Goal: Find specific fact: Find specific fact

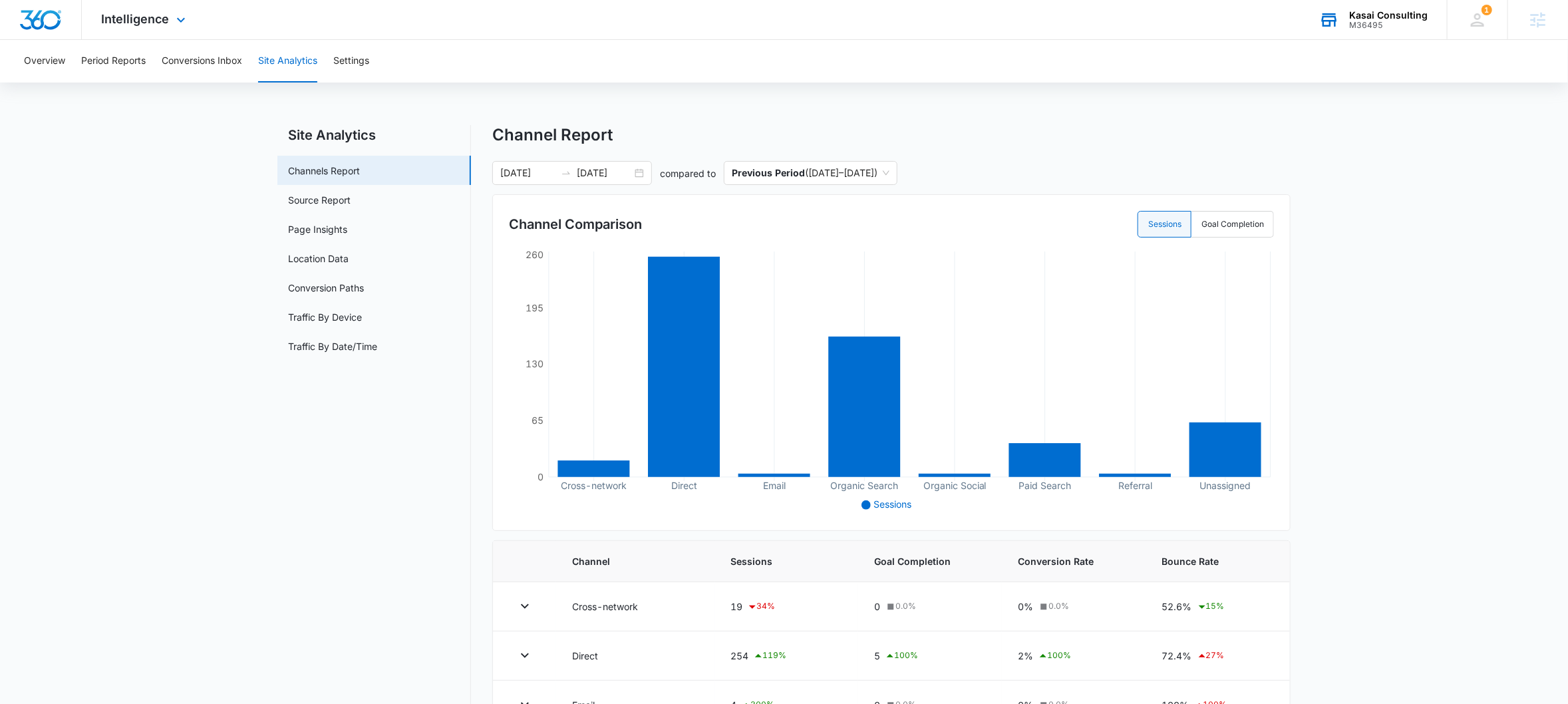
click at [1405, 21] on div "M36495" at bounding box center [1387, 25] width 78 height 9
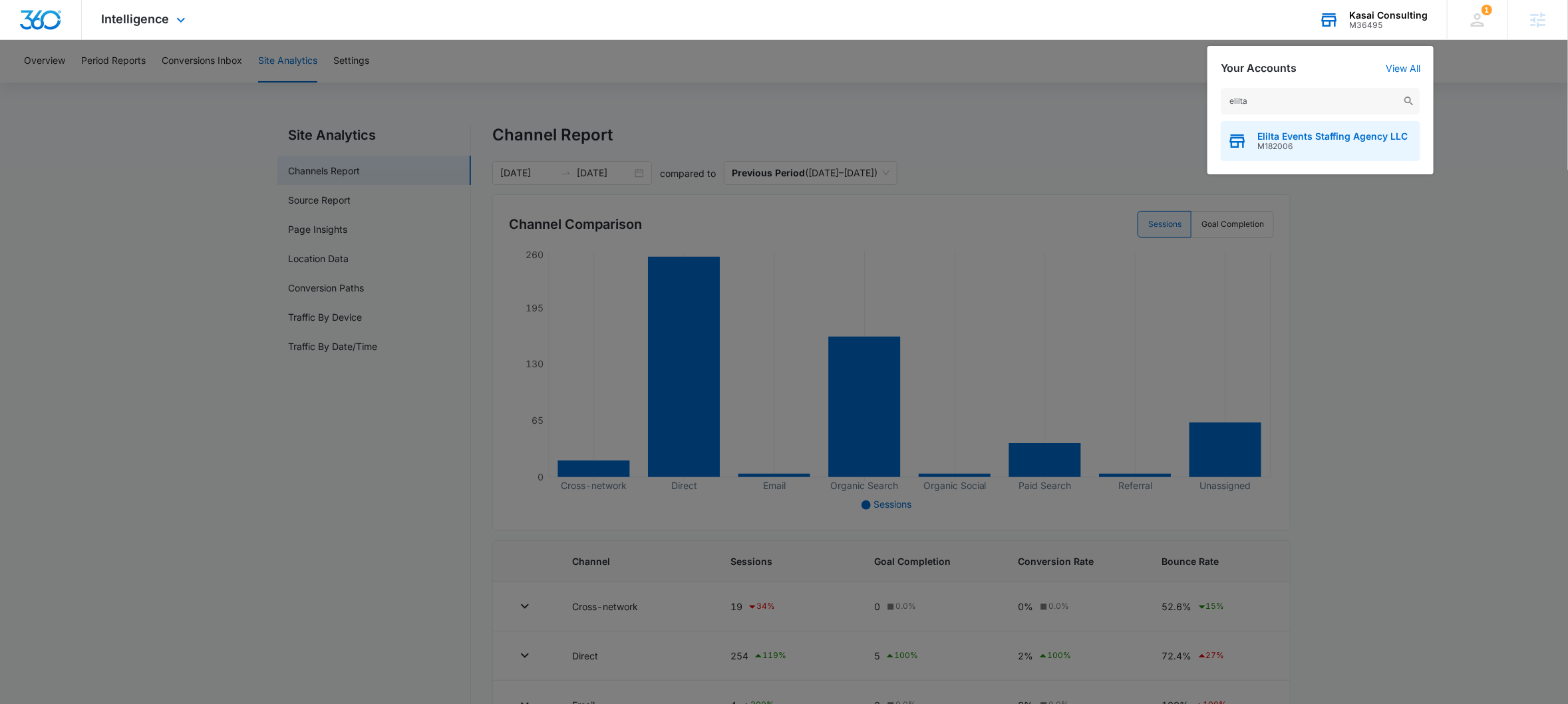
type input "elilta"
click at [1286, 152] on span "M182006" at bounding box center [1333, 147] width 150 height 9
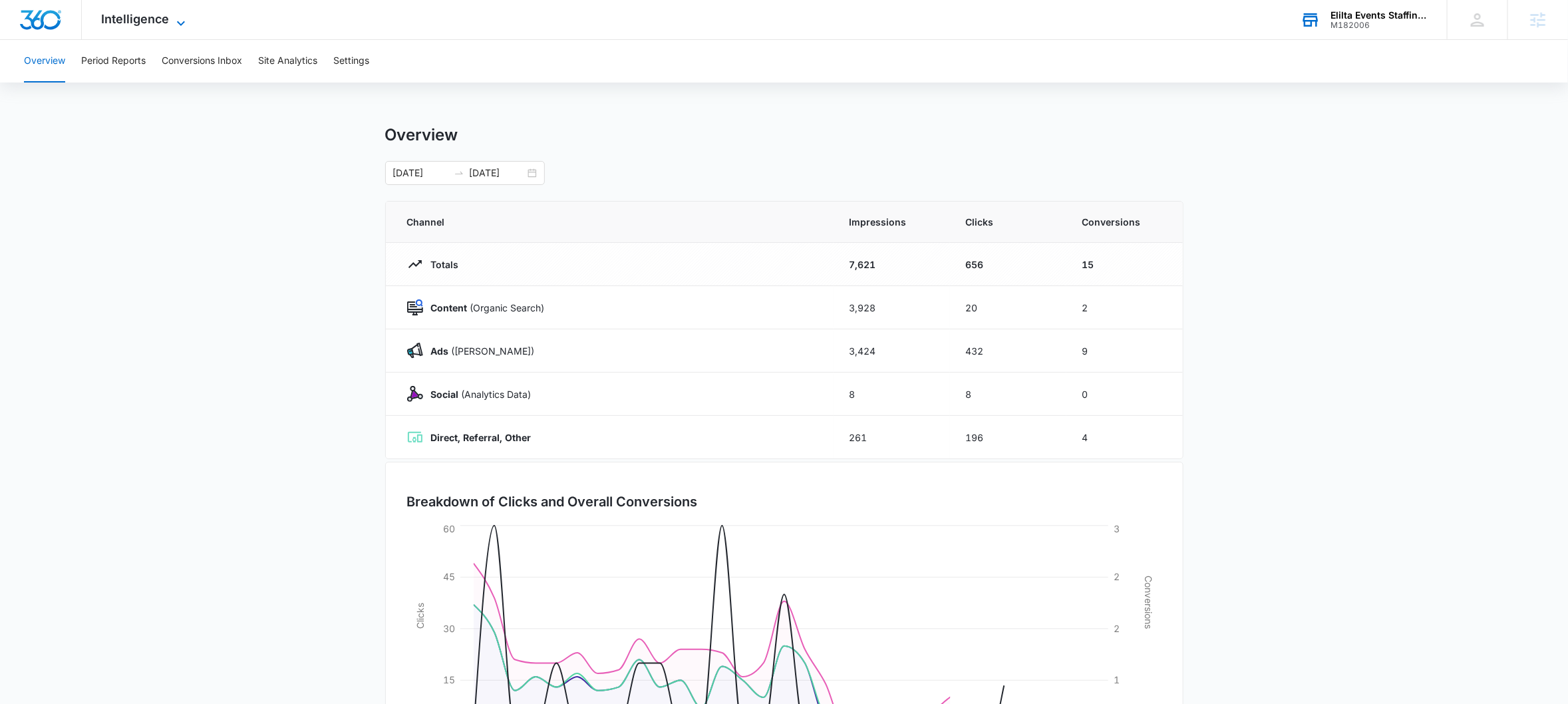
click at [180, 20] on icon at bounding box center [181, 23] width 16 height 16
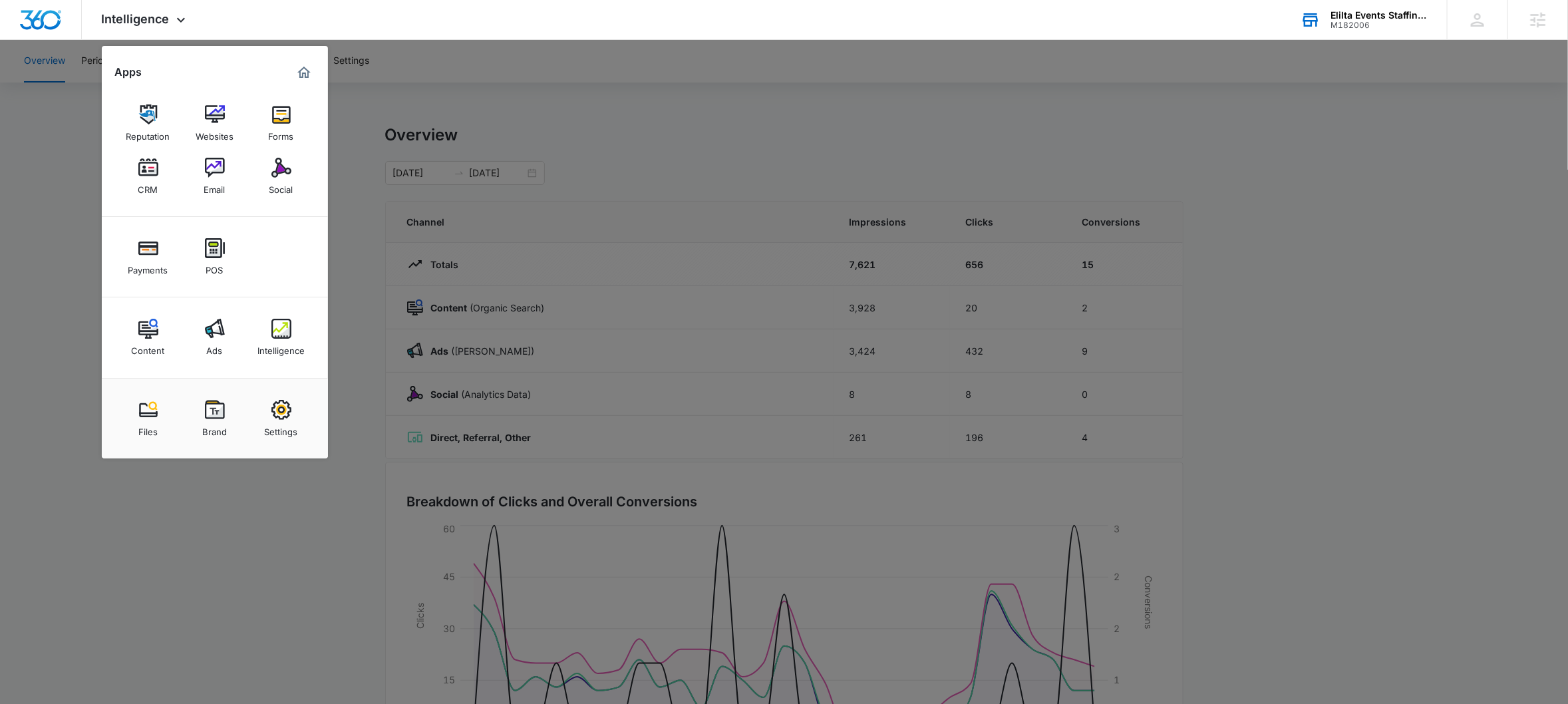
click at [348, 85] on div at bounding box center [784, 352] width 1568 height 704
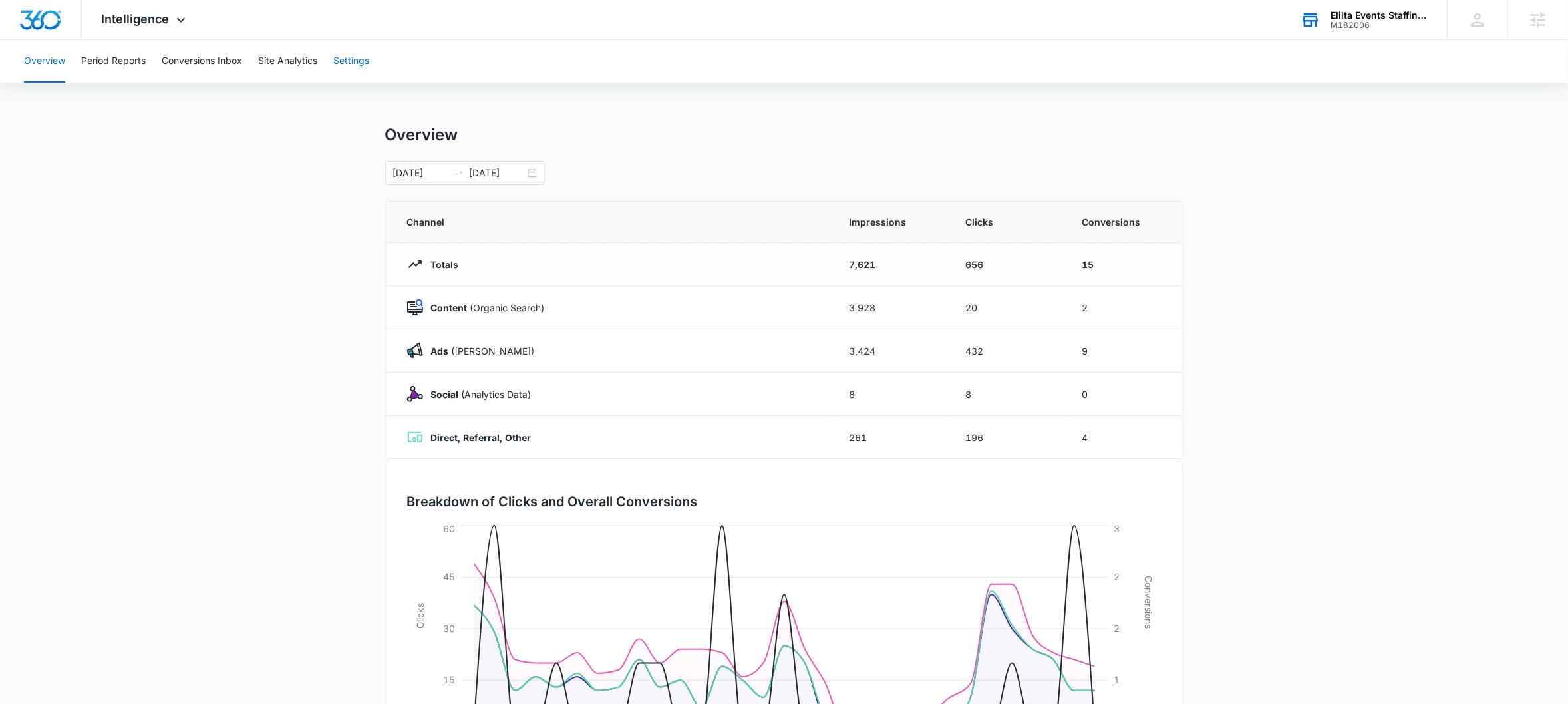
click at [355, 61] on button "Settings" at bounding box center [351, 60] width 36 height 42
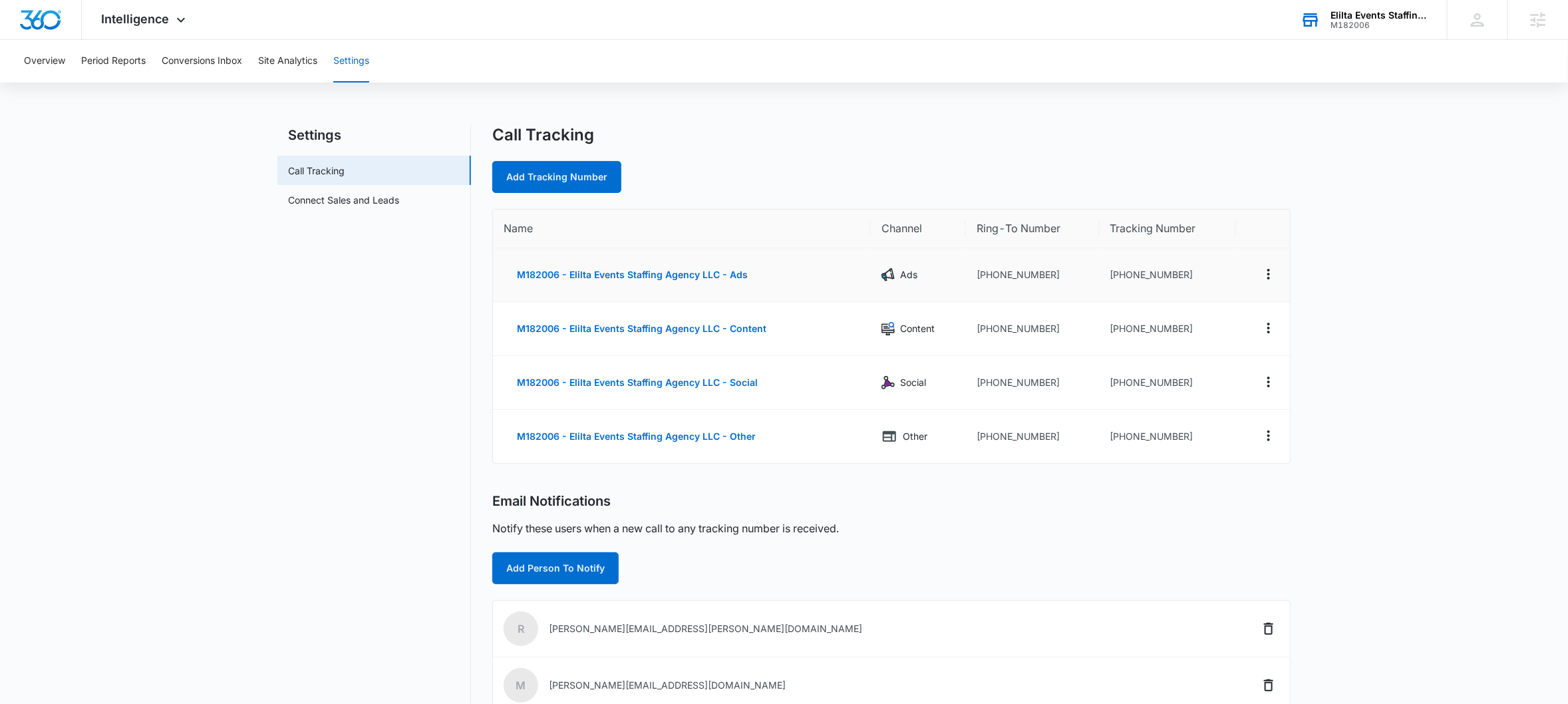
click at [1191, 279] on td "[PHONE_NUMBER]" at bounding box center [1167, 275] width 136 height 54
drag, startPoint x: 1190, startPoint y: 274, endPoint x: 1122, endPoint y: 277, distance: 68.1
click at [1122, 277] on td "[PHONE_NUMBER]" at bounding box center [1167, 275] width 136 height 54
copy td "7712132730"
